Goal: Find specific page/section: Find specific page/section

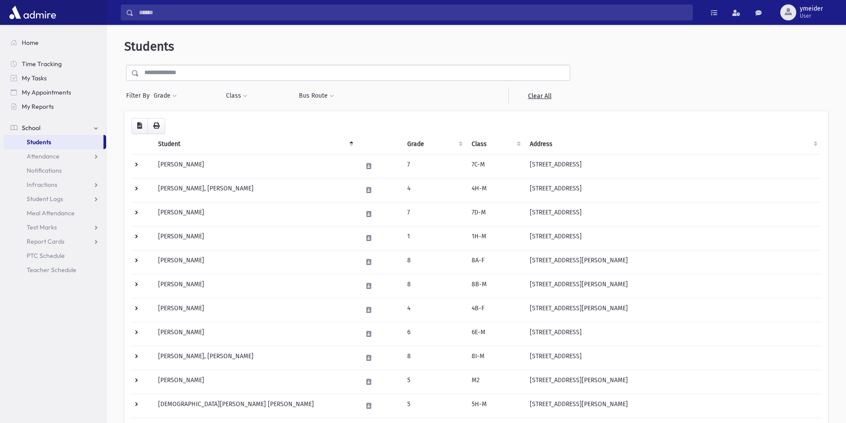
click at [179, 77] on input "text" at bounding box center [354, 73] width 431 height 16
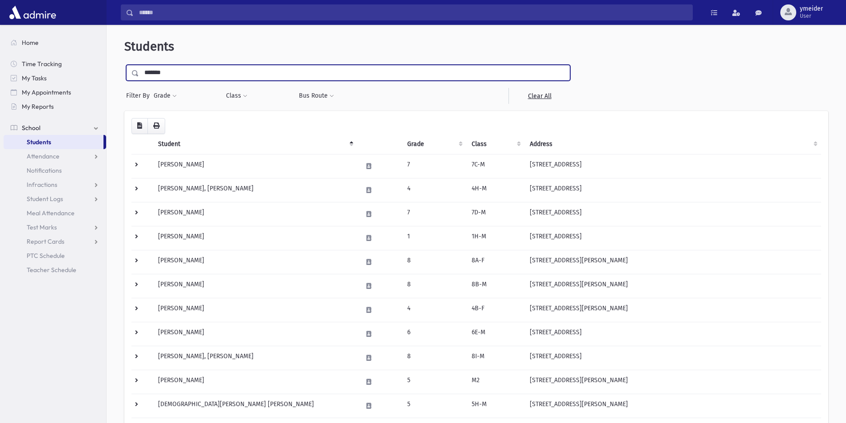
type input "*******"
click at [124, 65] on input "submit" at bounding box center [136, 71] width 25 height 12
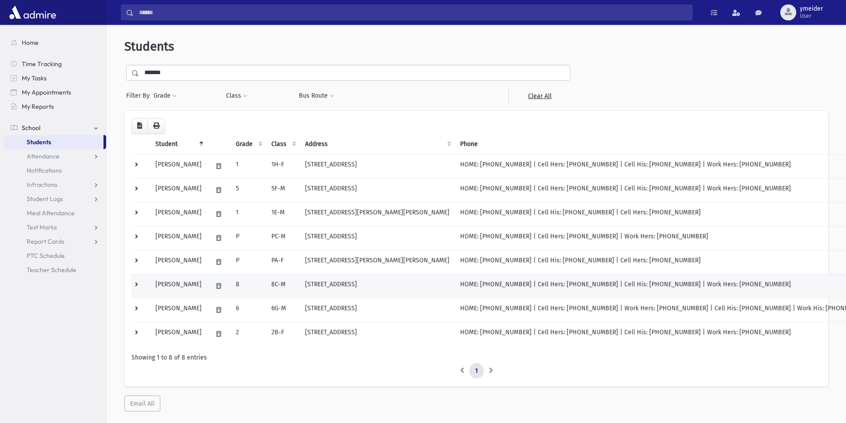
click at [200, 284] on td "[PERSON_NAME]" at bounding box center [178, 286] width 57 height 24
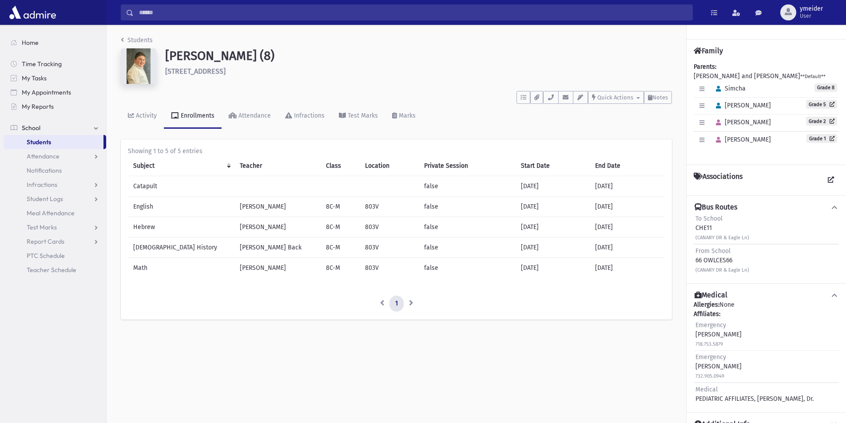
click at [716, 224] on div "To School CHE11 (CANARY DR & Eagle Ln)" at bounding box center [723, 228] width 54 height 28
click at [724, 223] on div "To School CHE11 (CANARY DR & Eagle Ln)" at bounding box center [723, 228] width 54 height 28
click at [831, 208] on icon at bounding box center [835, 207] width 8 height 6
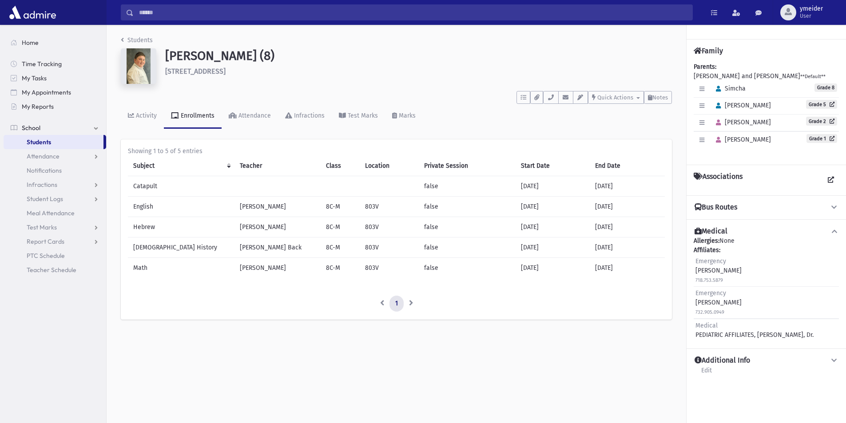
click at [826, 208] on button "Bus Routes" at bounding box center [766, 207] width 145 height 9
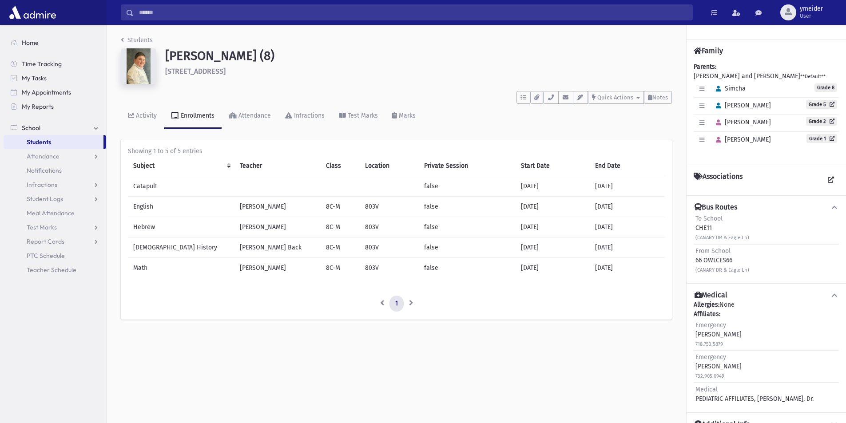
click at [701, 227] on div "To School CHE11 (CANARY DR & Eagle Ln)" at bounding box center [723, 228] width 54 height 28
click at [144, 13] on input "Search" at bounding box center [413, 12] width 559 height 16
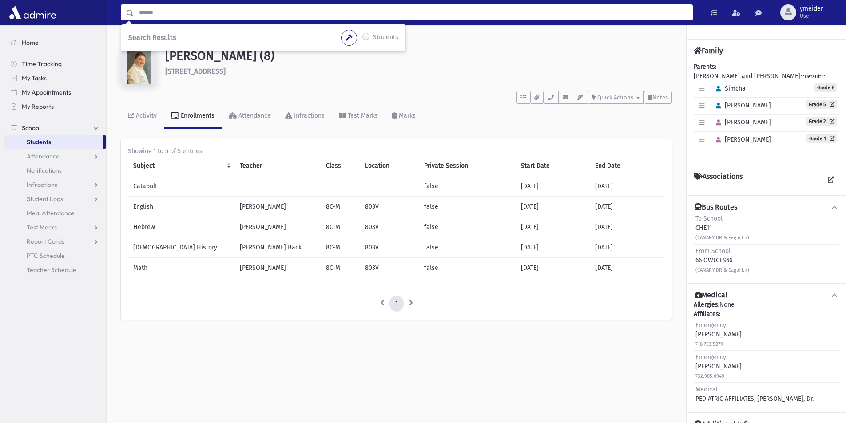
click at [738, 105] on span "Asher" at bounding box center [741, 106] width 59 height 8
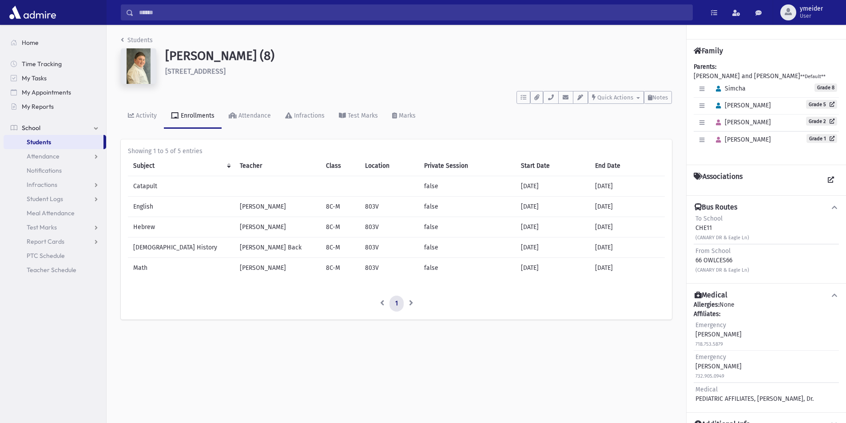
click at [755, 106] on div "Asher Grade 5" at bounding box center [766, 106] width 145 height 17
click at [827, 104] on icon at bounding box center [831, 104] width 8 height 5
